Goal: Task Accomplishment & Management: Manage account settings

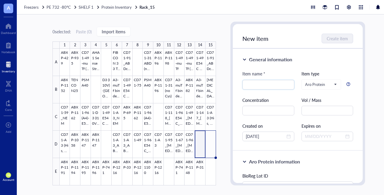
click at [222, 141] on div "0 selected: Paste ( 0 ) Import items 1 2 3 4 5 6 7 8 9 10 11 12 13 14 15 A B C …" at bounding box center [209, 104] width 384 height 180
click at [117, 5] on span "Protein Inventory" at bounding box center [116, 7] width 30 height 6
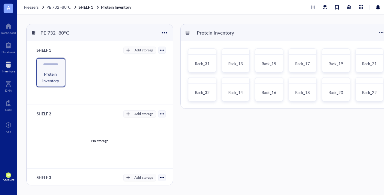
click at [159, 47] on div at bounding box center [161, 49] width 7 height 7
click at [160, 49] on div at bounding box center [162, 50] width 4 height 4
click at [137, 49] on div "Add storage" at bounding box center [143, 49] width 19 height 5
click at [133, 69] on span "Category" at bounding box center [143, 69] width 34 height 7
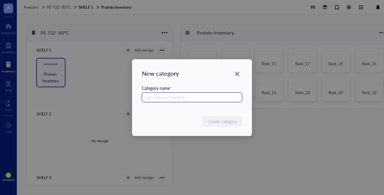
type input "s"
type input "Shelf 1 Loose Items"
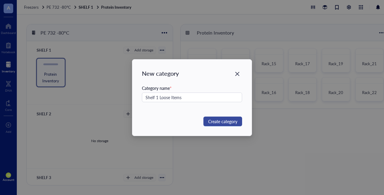
click at [227, 120] on span "Create category" at bounding box center [222, 121] width 29 height 7
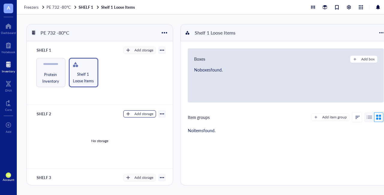
click at [139, 115] on div "Add storage" at bounding box center [143, 113] width 19 height 5
click at [143, 134] on span "Category" at bounding box center [143, 133] width 34 height 7
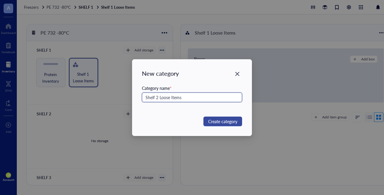
type input "Shelf 2 Loose Items"
click at [227, 121] on span "Create category" at bounding box center [222, 121] width 29 height 7
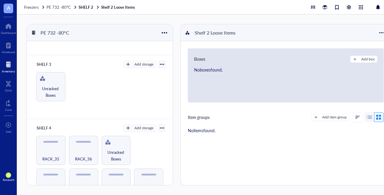
scroll to position [114, 0]
click at [145, 63] on div "Add storage" at bounding box center [143, 63] width 19 height 5
click at [138, 83] on span "Category" at bounding box center [143, 82] width 34 height 7
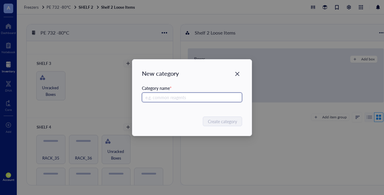
paste input "Shelf 2 Loose Items"
type input "Shelf 2 Loose Items"
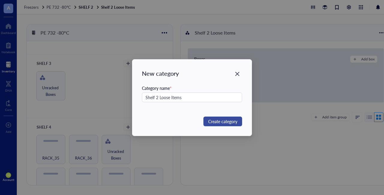
click at [226, 118] on span "Create category" at bounding box center [222, 121] width 29 height 7
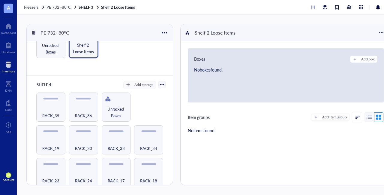
scroll to position [151, 0]
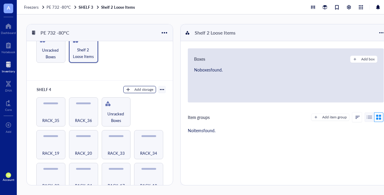
click at [139, 87] on div "Add storage" at bounding box center [143, 89] width 19 height 5
click at [141, 106] on span "Category" at bounding box center [143, 109] width 34 height 7
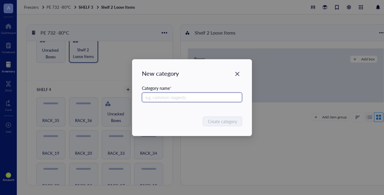
paste input "Shelf 2 Loose Items"
click at [158, 97] on input "Shelf 2 Loose Items" at bounding box center [192, 97] width 100 height 10
type input "Shelf 4 Loose Items"
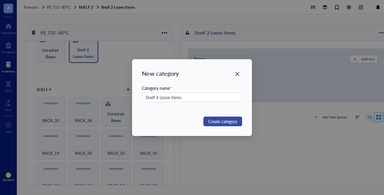
click at [216, 122] on span "Create category" at bounding box center [222, 121] width 29 height 7
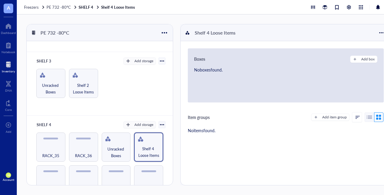
scroll to position [116, 0]
click at [91, 77] on div at bounding box center [91, 75] width 9 height 9
click at [107, 86] on div "Settings" at bounding box center [104, 85] width 14 height 5
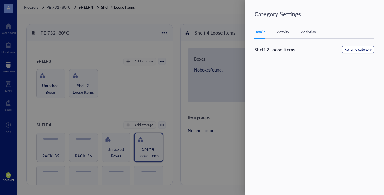
click at [354, 51] on span "Rename category" at bounding box center [357, 50] width 27 height 6
click at [270, 52] on input "Shelf 2 Loose Items" at bounding box center [284, 51] width 61 height 10
type input "Shelf 3 Loose Items"
click at [362, 49] on span "Save" at bounding box center [365, 50] width 9 height 7
click at [123, 82] on div at bounding box center [192, 97] width 384 height 195
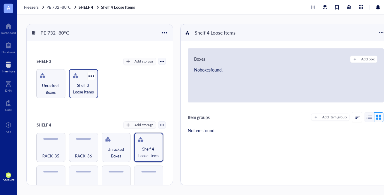
click at [81, 86] on span "Shelf 3 Loose Items" at bounding box center [83, 88] width 23 height 13
click at [366, 58] on div "Add box" at bounding box center [367, 58] width 13 height 5
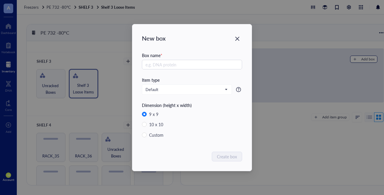
radio input "false"
radio input "true"
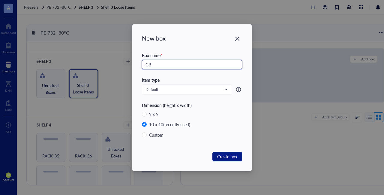
type input "G"
click at [177, 90] on span "Default" at bounding box center [186, 89] width 82 height 5
type input "15mL Temporary"
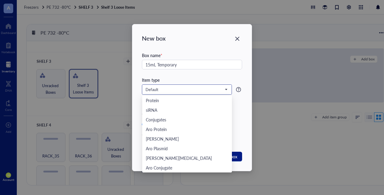
scroll to position [29, 0]
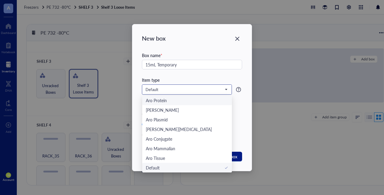
click at [162, 101] on div "Aro Protein" at bounding box center [156, 100] width 21 height 7
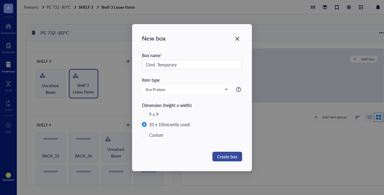
click at [225, 155] on span "Create box" at bounding box center [227, 156] width 20 height 7
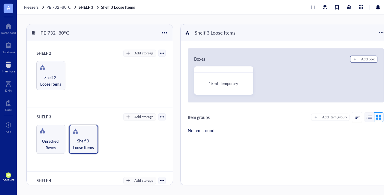
scroll to position [55, 0]
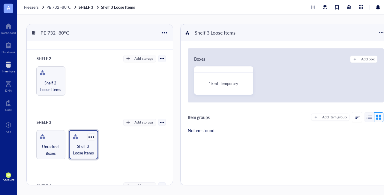
click at [89, 135] on div at bounding box center [91, 136] width 9 height 9
click at [246, 71] on div at bounding box center [247, 71] width 9 height 9
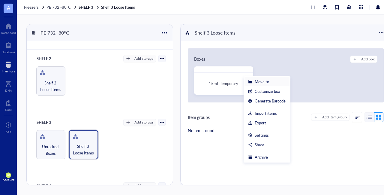
click at [258, 81] on div "Move to" at bounding box center [261, 81] width 14 height 5
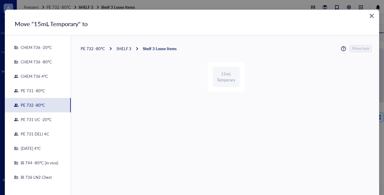
click at [94, 48] on div "PE 732 -80°C" at bounding box center [93, 48] width 24 height 5
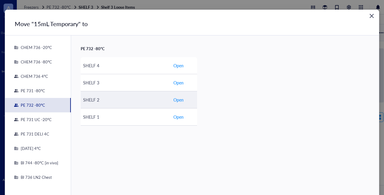
click at [177, 100] on span "Open" at bounding box center [178, 99] width 10 height 7
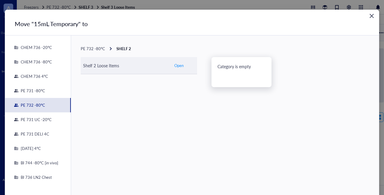
click at [178, 65] on span "Open" at bounding box center [178, 65] width 9 height 5
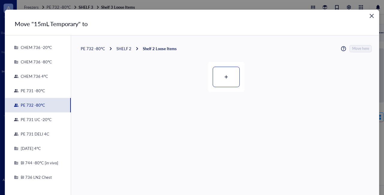
click at [224, 75] on icon at bounding box center [226, 77] width 4 height 4
click at [354, 46] on span "Move here" at bounding box center [360, 48] width 17 height 7
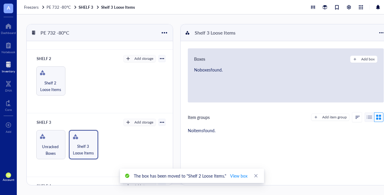
scroll to position [0, 0]
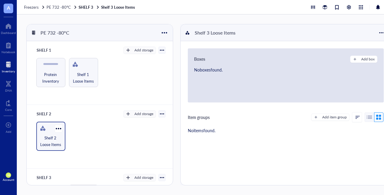
click at [55, 138] on span "Shelf 2 Loose Items" at bounding box center [50, 140] width 23 height 13
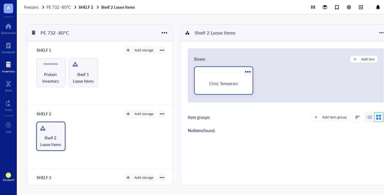
click at [225, 81] on span "15mL Temporary" at bounding box center [223, 83] width 29 height 6
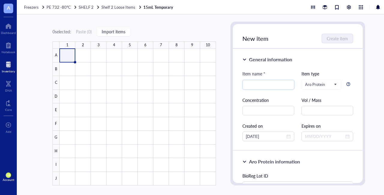
drag, startPoint x: 87, startPoint y: 6, endPoint x: 67, endPoint y: 10, distance: 20.9
click at [87, 6] on span "SHELF 2" at bounding box center [86, 7] width 15 height 6
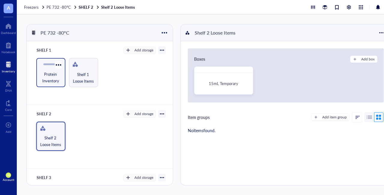
click at [50, 76] on span "Protein Inventory" at bounding box center [50, 77] width 23 height 13
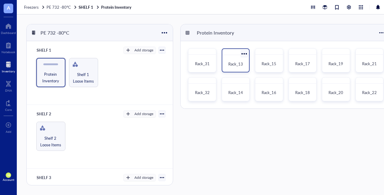
click at [239, 66] on span "Rack_13" at bounding box center [235, 64] width 15 height 6
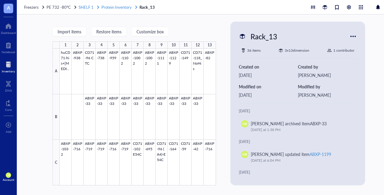
click at [122, 5] on span "Protein Inventory" at bounding box center [116, 7] width 30 height 6
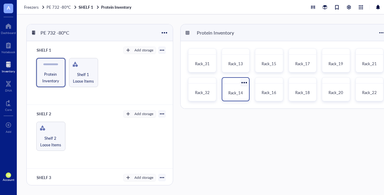
click at [242, 93] on span "Rack_14" at bounding box center [235, 93] width 15 height 6
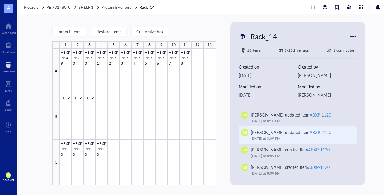
scroll to position [29, 0]
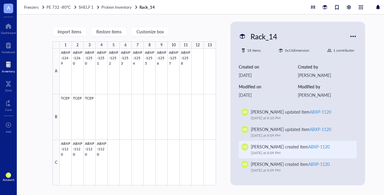
click at [319, 144] on div "ABXP-1120" at bounding box center [319, 146] width 22 height 6
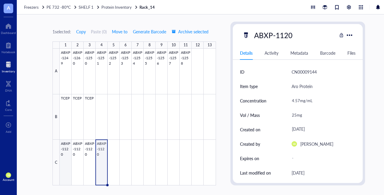
click at [65, 165] on div at bounding box center [138, 117] width 156 height 136
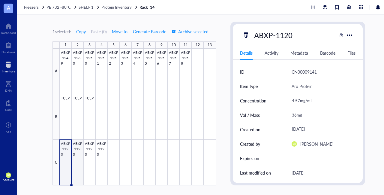
click at [76, 171] on div at bounding box center [138, 117] width 156 height 136
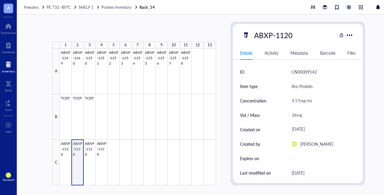
type textarea "Keep everyone on the same page…"
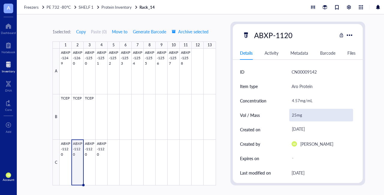
click at [296, 114] on div "25mg" at bounding box center [321, 115] width 64 height 13
click at [296, 114] on input "25mg" at bounding box center [321, 115] width 64 height 12
type input "50mg"
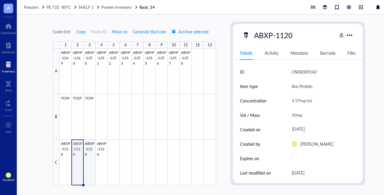
click at [86, 161] on div at bounding box center [138, 117] width 156 height 136
type textarea "Keep everyone on the same page…"
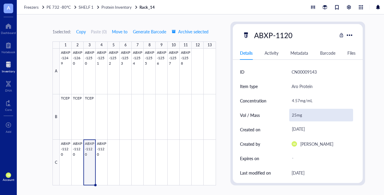
click at [296, 115] on div "25mg" at bounding box center [321, 115] width 64 height 13
click at [296, 115] on input "25mg" at bounding box center [321, 115] width 64 height 12
type input "50mg"
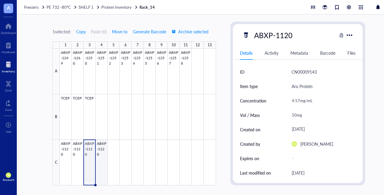
click at [104, 160] on div at bounding box center [138, 117] width 156 height 136
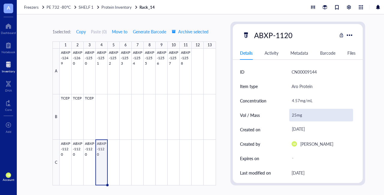
type textarea "Keep everyone on the same page…"
click at [296, 116] on div "25mg" at bounding box center [321, 115] width 64 height 13
click at [296, 115] on input "25mg" at bounding box center [321, 115] width 64 height 12
type input "50mg"
click at [84, 31] on span "Copy" at bounding box center [81, 31] width 10 height 5
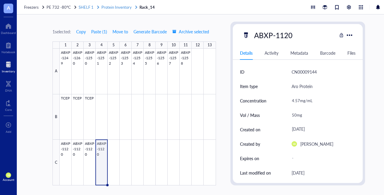
click at [119, 6] on span "Protein Inventory" at bounding box center [116, 7] width 30 height 6
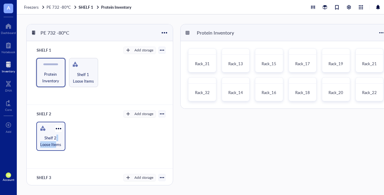
click at [56, 140] on span "Shelf 2 Loose Items" at bounding box center [50, 140] width 23 height 13
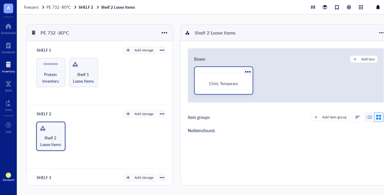
click at [226, 87] on div "15mL Temporary" at bounding box center [223, 83] width 53 height 16
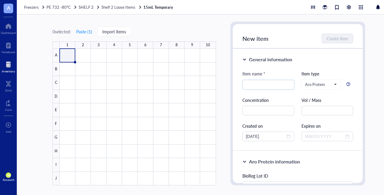
click at [68, 53] on div at bounding box center [138, 117] width 156 height 136
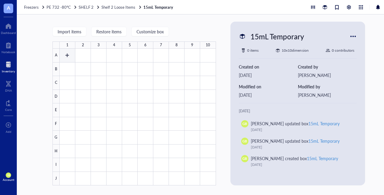
click at [65, 58] on div at bounding box center [138, 117] width 156 height 136
type textarea "Keep everyone on the same page…"
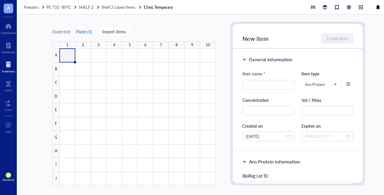
click at [82, 32] on button "Paste ( 1 )" at bounding box center [84, 32] width 16 height 10
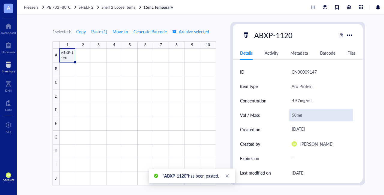
click at [296, 115] on div "50mg" at bounding box center [321, 115] width 64 height 13
click at [296, 115] on input "50mg" at bounding box center [321, 115] width 64 height 12
type input "25mg"
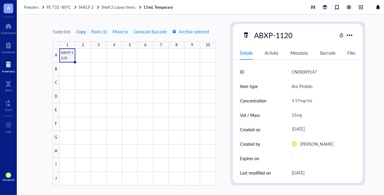
click at [85, 32] on span "Copy" at bounding box center [81, 31] width 10 height 5
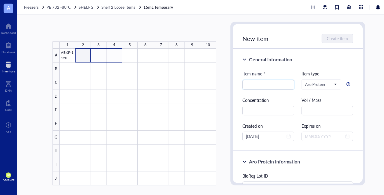
drag, startPoint x: 107, startPoint y: 59, endPoint x: 116, endPoint y: 59, distance: 9.0
click at [116, 59] on div at bounding box center [138, 117] width 156 height 136
click at [85, 31] on button "Paste ( 1 )" at bounding box center [84, 32] width 16 height 10
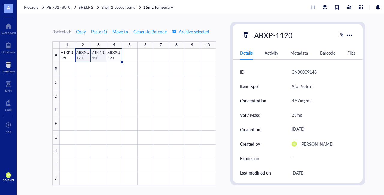
click at [98, 55] on div at bounding box center [138, 117] width 156 height 136
type textarea "Keep everyone on the same page…"
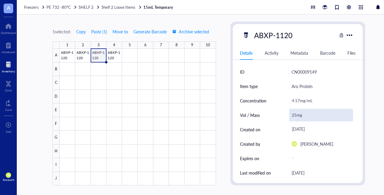
click at [296, 114] on div "25mg" at bounding box center [321, 115] width 64 height 13
click at [296, 114] on input "25mg" at bounding box center [321, 115] width 64 height 12
type input "10mg"
click at [115, 54] on div at bounding box center [138, 117] width 156 height 136
type textarea "Keep everyone on the same page…"
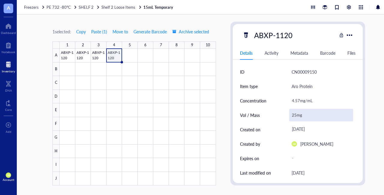
click at [296, 115] on div "25mg" at bounding box center [321, 115] width 64 height 13
click at [295, 114] on input "25mg" at bounding box center [321, 115] width 64 height 12
type input "10mg"
click at [219, 46] on div "1 selected: Copy Paste ( 1 ) Move to Generate Barcode Archive selected 1 2 3 4 …" at bounding box center [209, 104] width 384 height 180
click at [66, 53] on div at bounding box center [138, 117] width 156 height 136
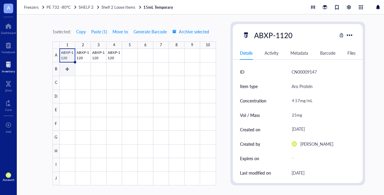
click at [67, 69] on div at bounding box center [138, 117] width 156 height 136
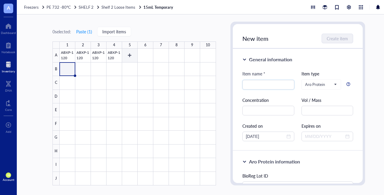
click at [130, 54] on div at bounding box center [138, 117] width 156 height 136
type textarea "Keep everyone on the same page…"
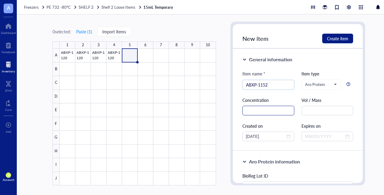
type input "ABXP-1152"
click at [284, 113] on input "text" at bounding box center [268, 111] width 52 height 10
type input "5.8"
type input "25mg"
click at [286, 137] on span "close-circle" at bounding box center [288, 136] width 4 height 4
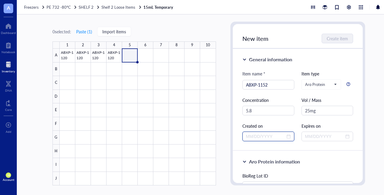
click at [288, 136] on div at bounding box center [268, 136] width 45 height 7
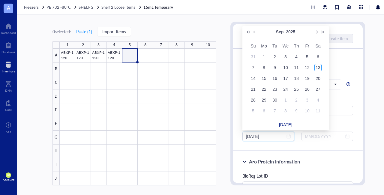
type input "[DATE]"
click at [252, 34] on button "Previous month (PageUp)" at bounding box center [254, 32] width 7 height 12
type input "[DATE]"
click at [295, 100] on div "28" at bounding box center [296, 99] width 7 height 7
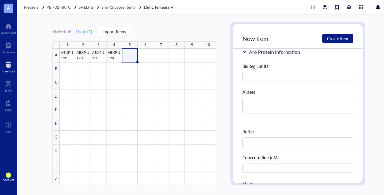
scroll to position [112, 0]
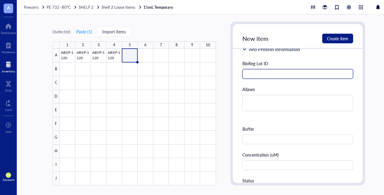
click at [261, 69] on input "text" at bounding box center [297, 74] width 111 height 10
type input "8789"
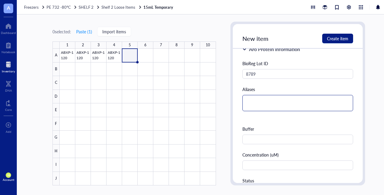
click at [258, 99] on textarea at bounding box center [297, 103] width 111 height 16
type textarea "C"
type textarea "CD"
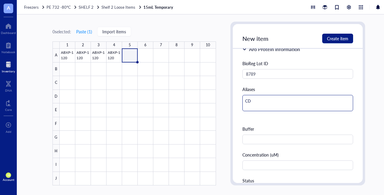
type textarea "CD2"
type textarea "CD20"
type textarea "CD206"
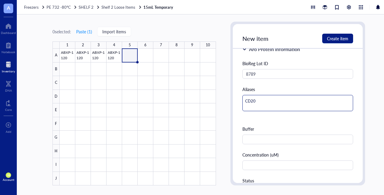
type textarea "CD206"
type textarea "CD206-"
type textarea "CD206-H"
type textarea "CD206-H9"
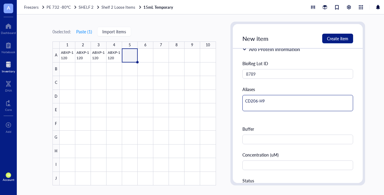
type textarea "CD206-H9"
type textarea "CD206-H9 H"
type textarea "CD206-H9 Hi"
type textarea "CD206-H9 His"
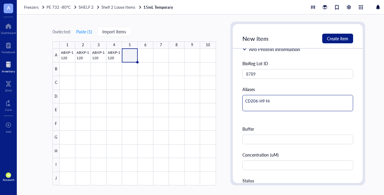
type textarea "CD206-H9 His"
type textarea "CD206-H9 His W"
type textarea "CD206-H9 His Wt"
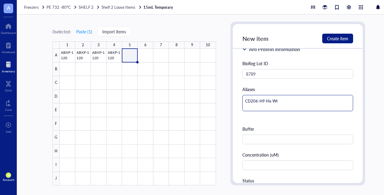
type textarea "CD206-H9 His Wt"
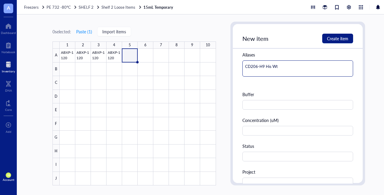
scroll to position [147, 0]
type textarea "CD206-H9 His Wt"
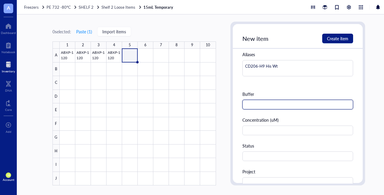
click at [258, 103] on input "text" at bounding box center [297, 105] width 111 height 10
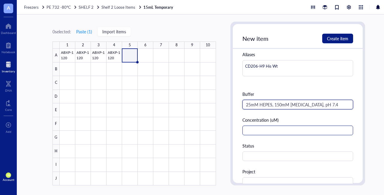
type input "25mM HEPES, 150mM [MEDICAL_DATA], pH 7.4"
click at [261, 129] on input "text" at bounding box center [297, 130] width 111 height 10
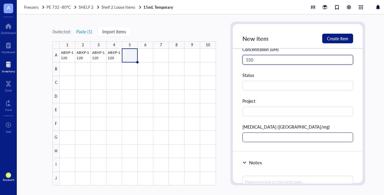
scroll to position [218, 0]
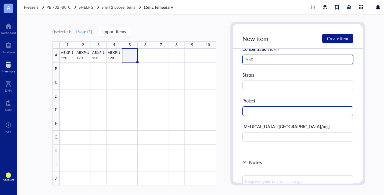
type input "550"
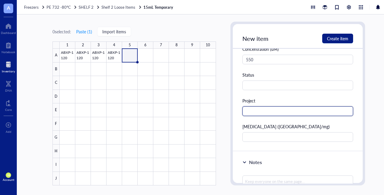
click at [257, 110] on input "text" at bounding box center [297, 111] width 111 height 10
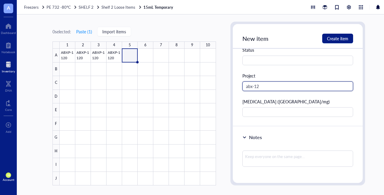
scroll to position [244, 0]
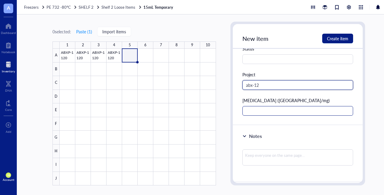
type input "abx-12"
click at [255, 108] on input "text" at bounding box center [297, 111] width 111 height 10
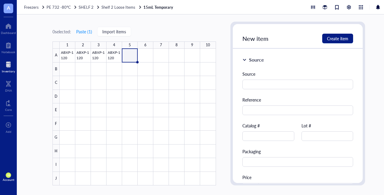
scroll to position [380, 0]
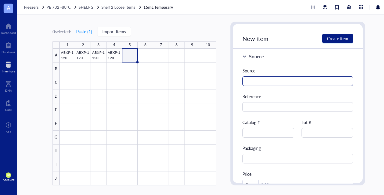
type input "<0.21"
click at [255, 81] on input "text" at bounding box center [297, 81] width 111 height 10
type input "CD206 Protein Engineering#086"
drag, startPoint x: 318, startPoint y: 80, endPoint x: 231, endPoint y: 79, distance: 87.2
click at [231, 79] on div "New item Create item General information Item name * ABXP-1152 Item type Aro Pr…" at bounding box center [297, 103] width 135 height 163
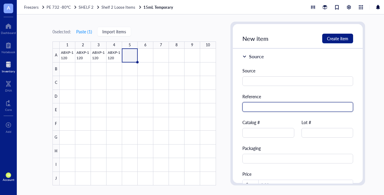
click at [259, 106] on input "text" at bounding box center [297, 107] width 111 height 10
paste input "CD206 Protein Engineering#086"
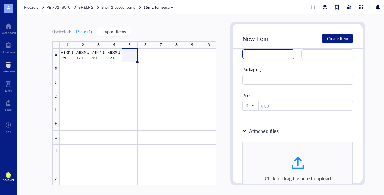
scroll to position [486, 0]
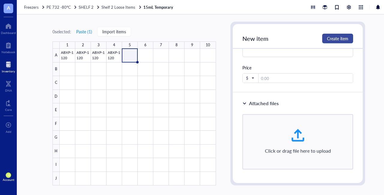
type input "CD206 Protein Engineering#086"
click at [337, 38] on span "Create item" at bounding box center [337, 38] width 21 height 5
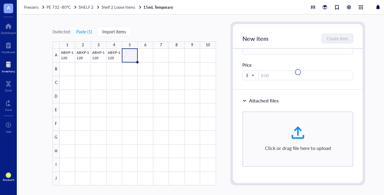
type input "[DATE]"
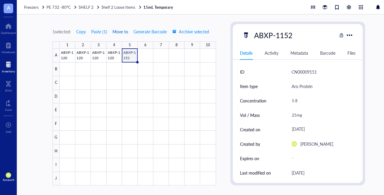
click at [120, 30] on span "Move to" at bounding box center [120, 31] width 16 height 5
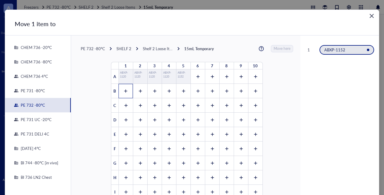
click at [123, 91] on icon at bounding box center [125, 91] width 4 height 4
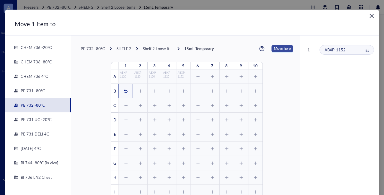
click at [274, 49] on span "Move here" at bounding box center [282, 48] width 17 height 7
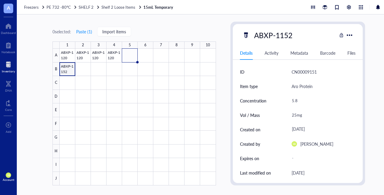
click at [70, 69] on div at bounding box center [138, 117] width 156 height 136
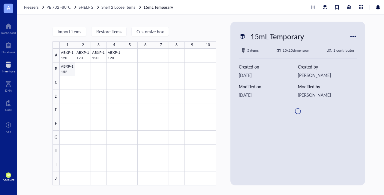
click at [70, 69] on div at bounding box center [138, 117] width 156 height 136
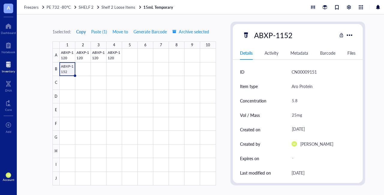
click at [81, 31] on span "Copy" at bounding box center [81, 31] width 10 height 5
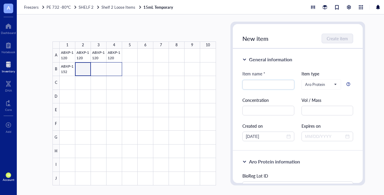
drag, startPoint x: 82, startPoint y: 72, endPoint x: 118, endPoint y: 73, distance: 36.0
click at [118, 73] on div at bounding box center [138, 117] width 156 height 136
click at [84, 27] on button "Paste ( 1 )" at bounding box center [84, 32] width 16 height 10
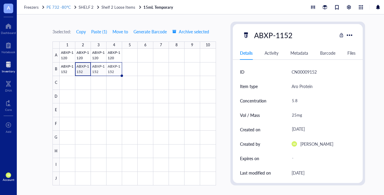
click at [63, 5] on span "PE 732 -80°C" at bounding box center [58, 7] width 24 height 6
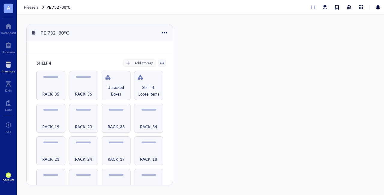
scroll to position [175, 0]
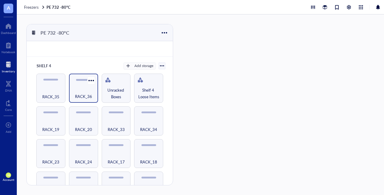
click at [85, 94] on span "RACK_36" at bounding box center [83, 96] width 17 height 7
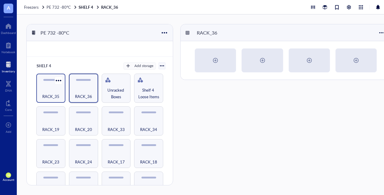
click at [55, 93] on span "RACK_35" at bounding box center [50, 96] width 17 height 7
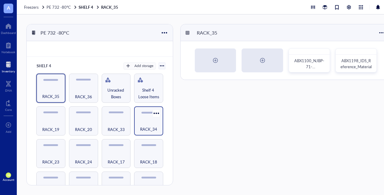
click at [141, 121] on div "RACK_34" at bounding box center [148, 125] width 23 height 13
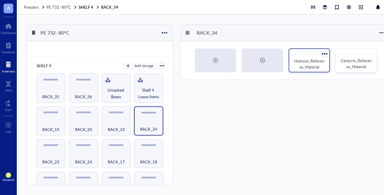
click at [300, 60] on span "Humcon_Reference_Material" at bounding box center [309, 64] width 30 height 12
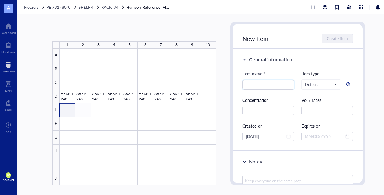
drag, startPoint x: 71, startPoint y: 113, endPoint x: 85, endPoint y: 113, distance: 13.8
click at [85, 113] on div at bounding box center [138, 117] width 156 height 136
click at [88, 29] on button "Paste ( 1 )" at bounding box center [84, 32] width 16 height 10
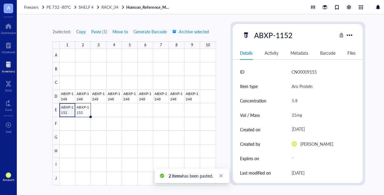
click at [69, 107] on div at bounding box center [138, 117] width 156 height 136
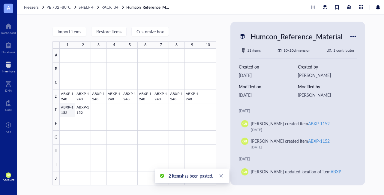
click at [65, 106] on div at bounding box center [138, 117] width 156 height 136
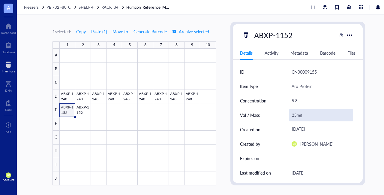
click at [296, 114] on div "25mg" at bounding box center [321, 115] width 64 height 13
click at [296, 114] on input "25mg" at bounding box center [321, 115] width 64 height 12
type input "10mg"
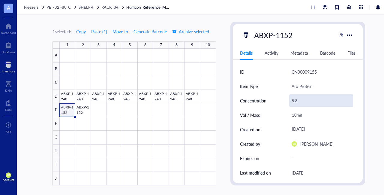
click at [300, 97] on div "5.8" at bounding box center [321, 100] width 64 height 13
click at [302, 101] on div "5.8" at bounding box center [321, 100] width 64 height 13
type input "5.8mg/mL"
click at [83, 109] on div at bounding box center [138, 117] width 156 height 136
click at [300, 101] on div "5.8" at bounding box center [321, 100] width 64 height 13
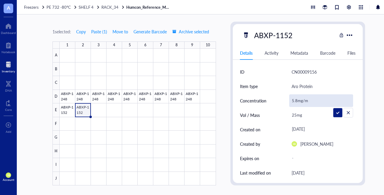
type input "5.8mg/mL"
click at [296, 115] on div "25mg" at bounding box center [321, 115] width 64 height 13
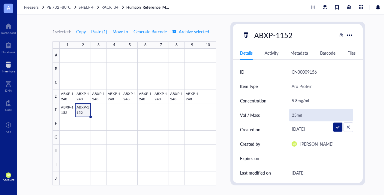
click at [296, 115] on input "25mg" at bounding box center [321, 115] width 64 height 12
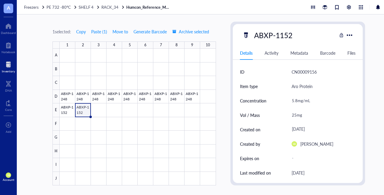
click at [296, 115] on div "25mg" at bounding box center [321, 115] width 64 height 13
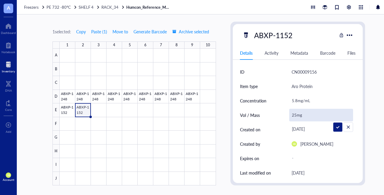
click at [296, 115] on input "25mg" at bounding box center [321, 115] width 64 height 12
type input "10mg"
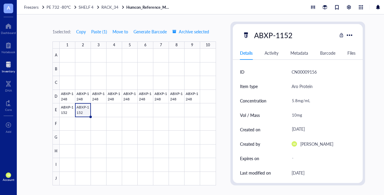
click at [198, 19] on div "1 selected: Copy Paste ( 1 ) Move to Generate Barcode Archive selected 1 2 3 4 …" at bounding box center [209, 104] width 384 height 180
click at [13, 63] on div at bounding box center [8, 65] width 13 height 10
